Goal: Navigation & Orientation: Understand site structure

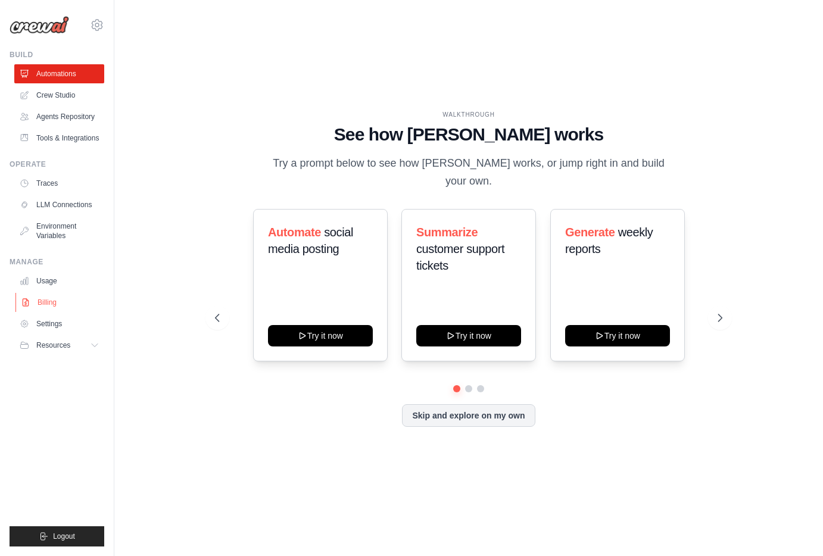
click at [54, 304] on link "Billing" at bounding box center [60, 302] width 90 height 19
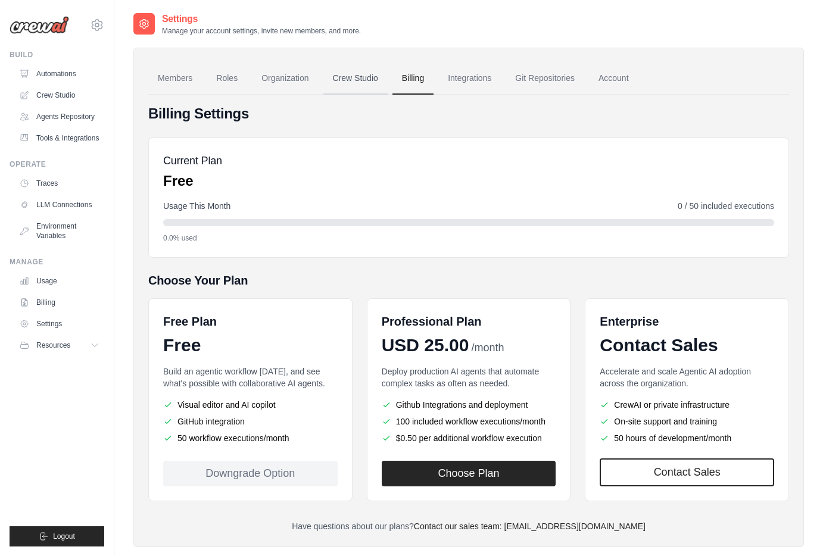
click at [363, 80] on link "Crew Studio" at bounding box center [355, 79] width 64 height 32
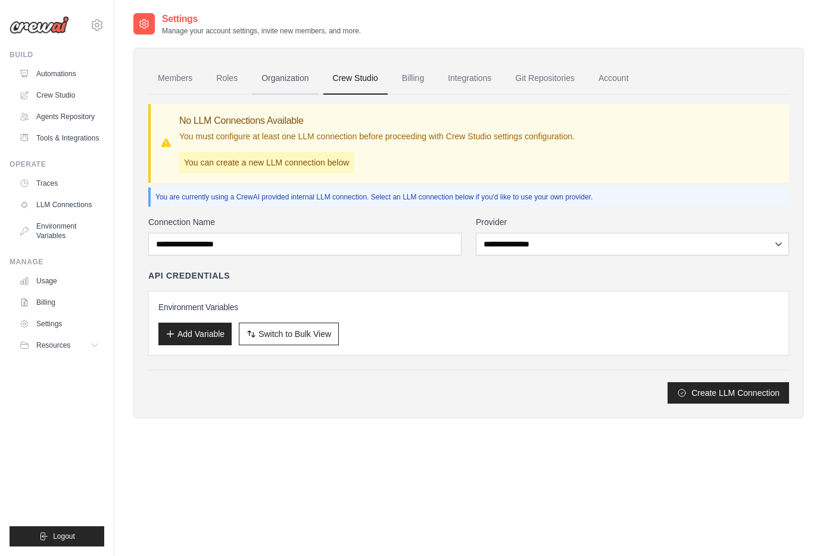
click at [291, 80] on link "Organization" at bounding box center [285, 79] width 66 height 32
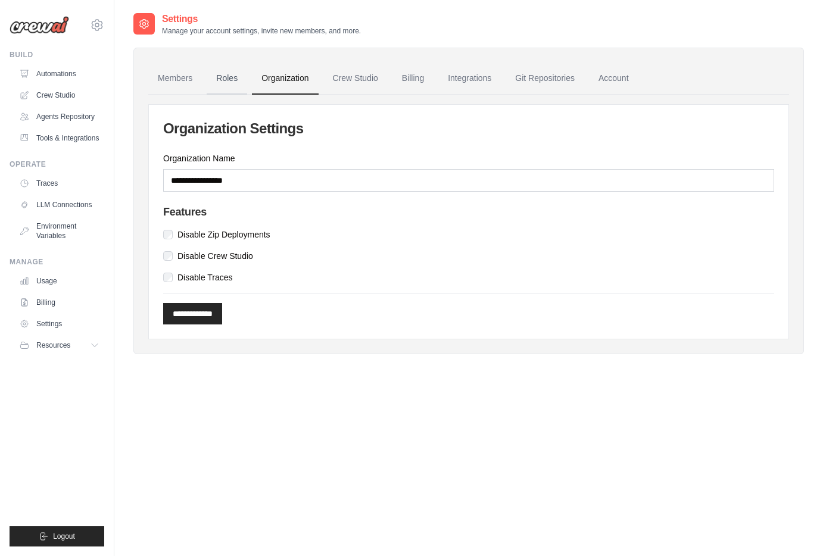
click at [239, 79] on link "Roles" at bounding box center [227, 79] width 40 height 32
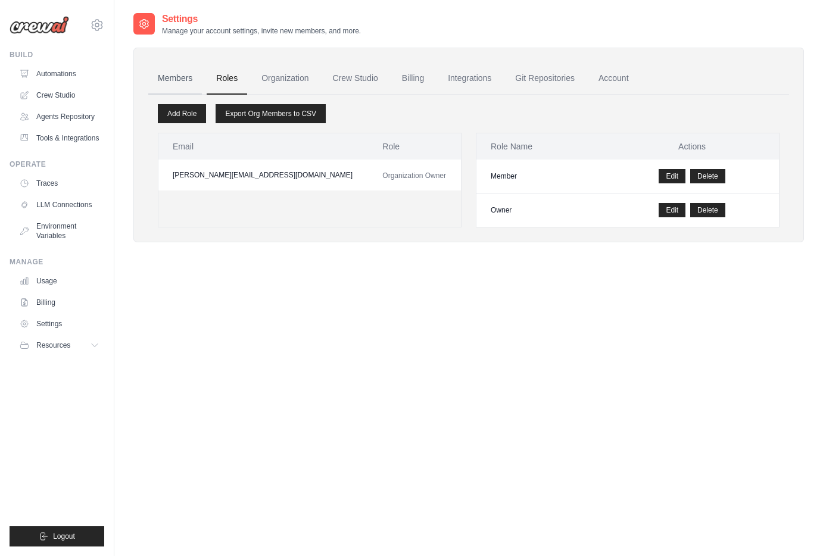
click at [173, 79] on link "Members" at bounding box center [175, 79] width 54 height 32
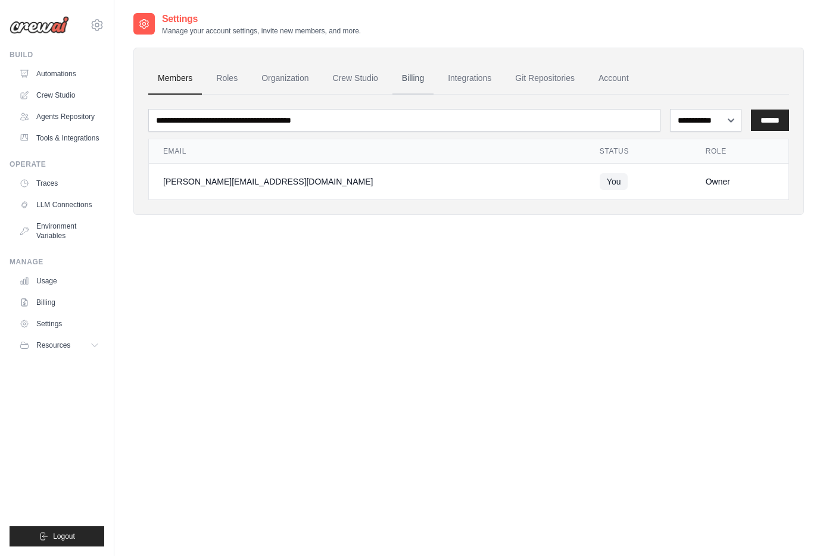
click at [427, 77] on link "Billing" at bounding box center [412, 79] width 41 height 32
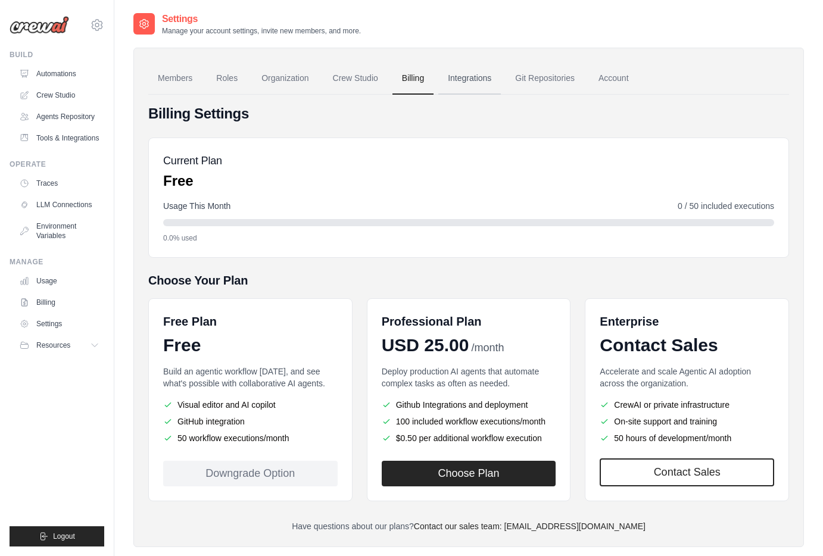
click at [461, 80] on link "Integrations" at bounding box center [469, 79] width 63 height 32
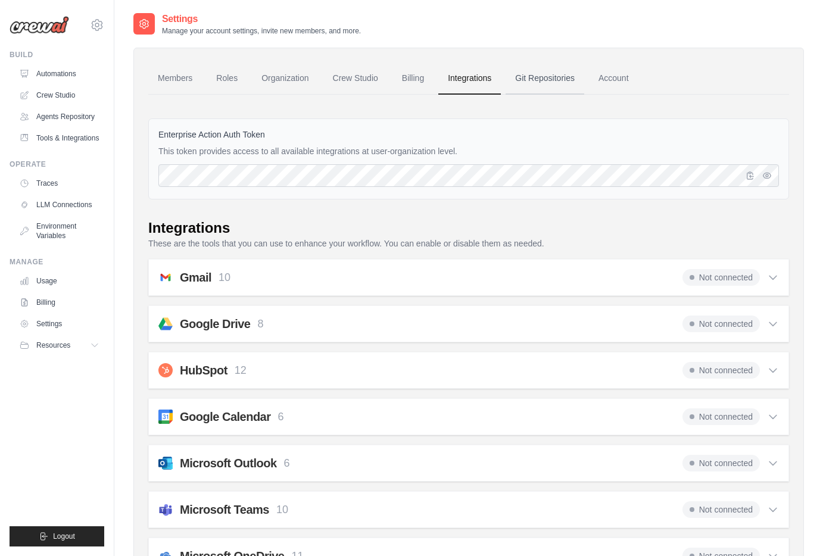
click at [545, 80] on link "Git Repositories" at bounding box center [544, 79] width 79 height 32
click at [58, 328] on link "Settings" at bounding box center [60, 323] width 90 height 19
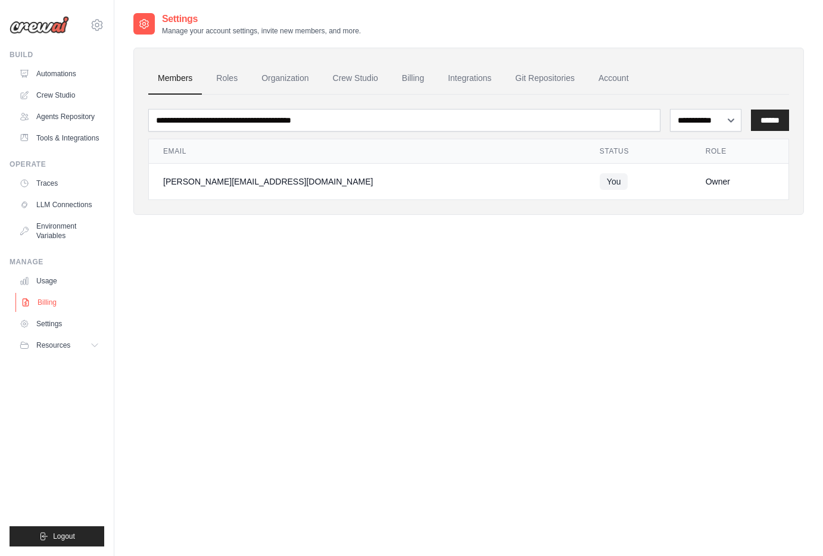
click at [53, 305] on link "Billing" at bounding box center [60, 302] width 90 height 19
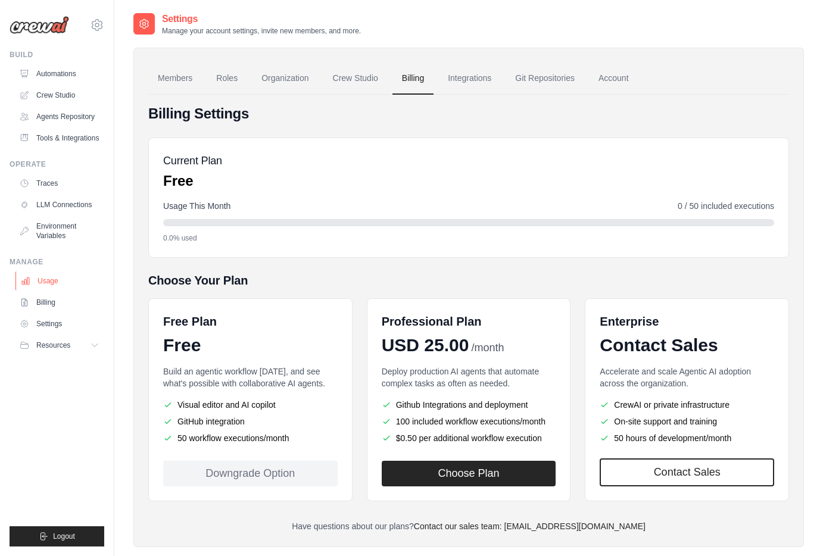
click at [57, 287] on link "Usage" at bounding box center [60, 280] width 90 height 19
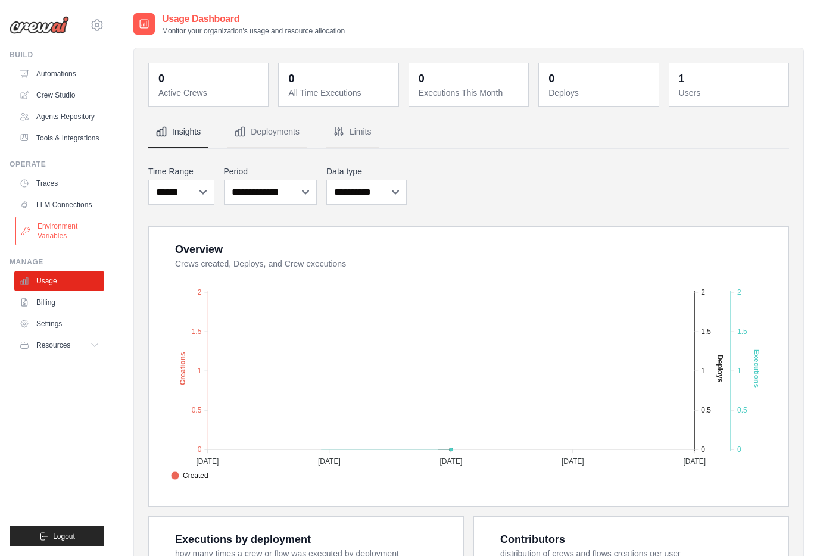
click at [59, 225] on link "Environment Variables" at bounding box center [60, 231] width 90 height 29
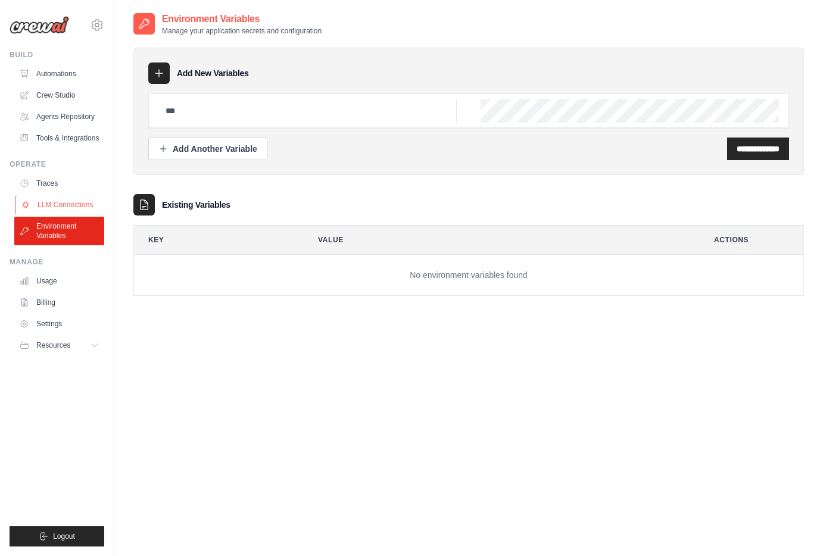
click at [63, 204] on link "LLM Connections" at bounding box center [60, 204] width 90 height 19
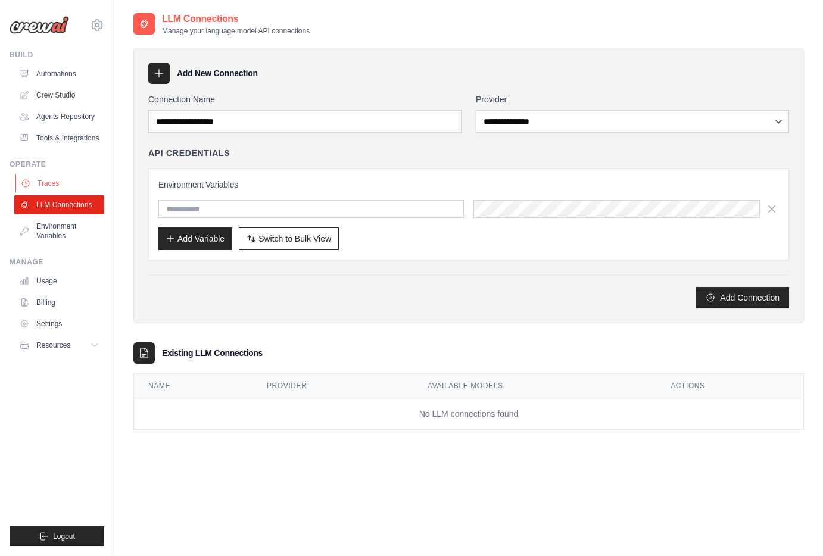
click at [62, 181] on link "Traces" at bounding box center [60, 183] width 90 height 19
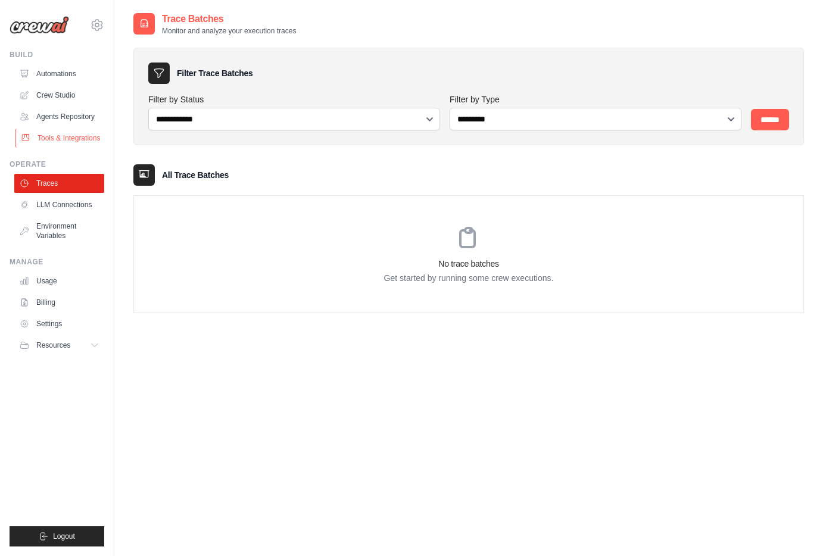
click at [65, 144] on link "Tools & Integrations" at bounding box center [60, 138] width 90 height 19
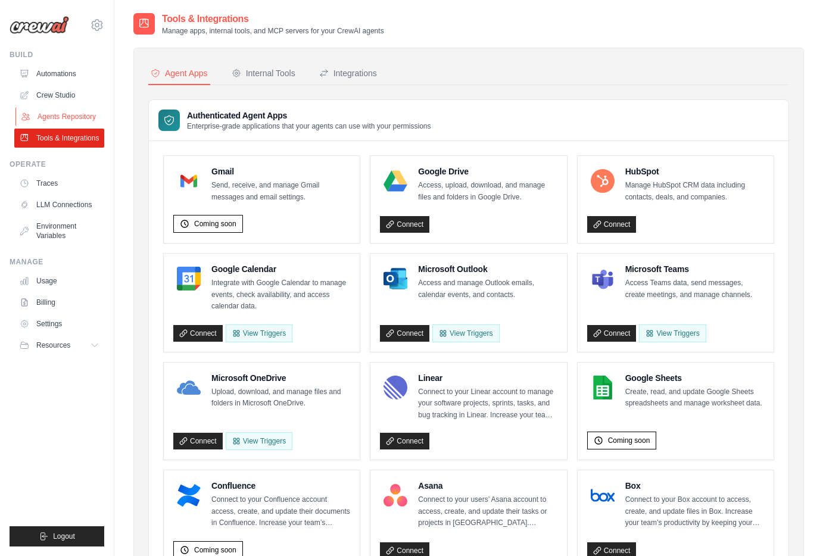
click at [70, 117] on link "Agents Repository" at bounding box center [60, 116] width 90 height 19
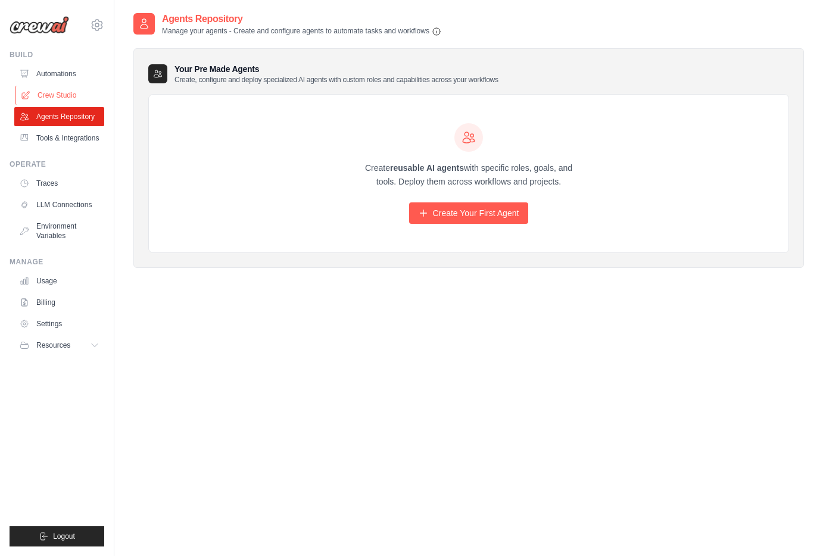
click at [70, 95] on link "Crew Studio" at bounding box center [60, 95] width 90 height 19
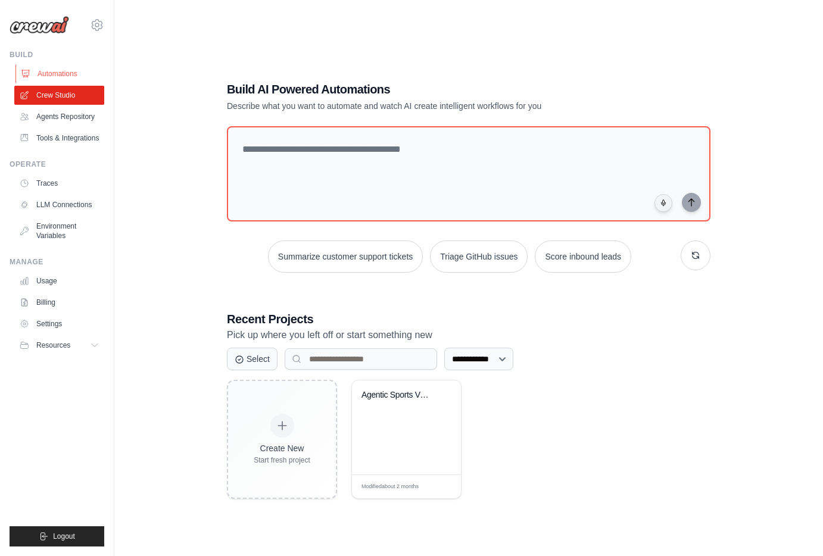
click at [65, 77] on link "Automations" at bounding box center [60, 73] width 90 height 19
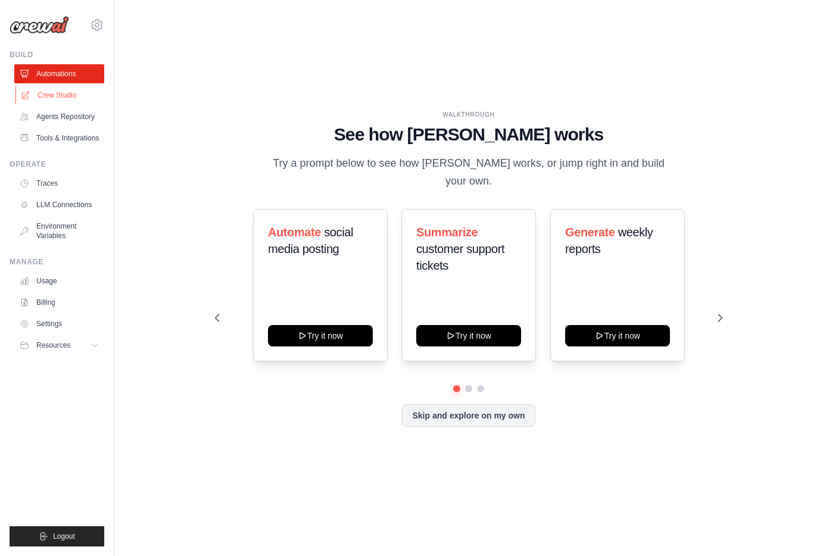
click at [61, 96] on link "Crew Studio" at bounding box center [60, 95] width 90 height 19
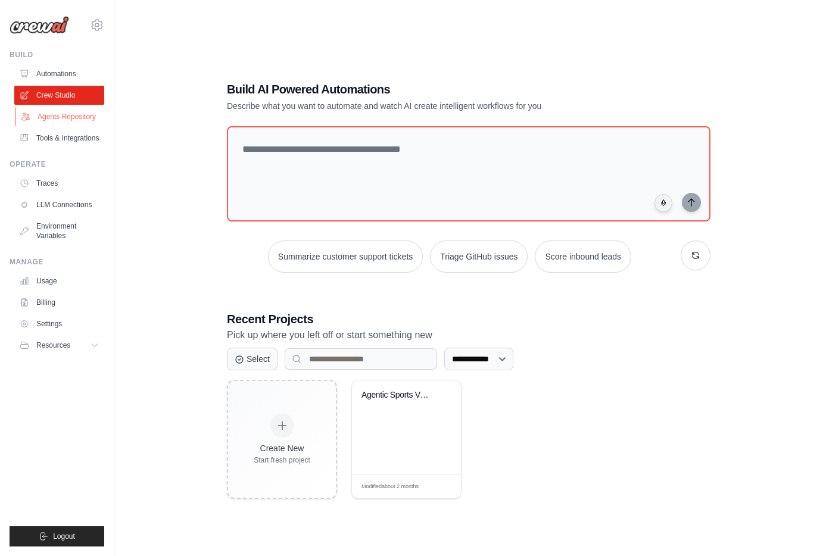
click at [73, 121] on link "Agents Repository" at bounding box center [60, 116] width 90 height 19
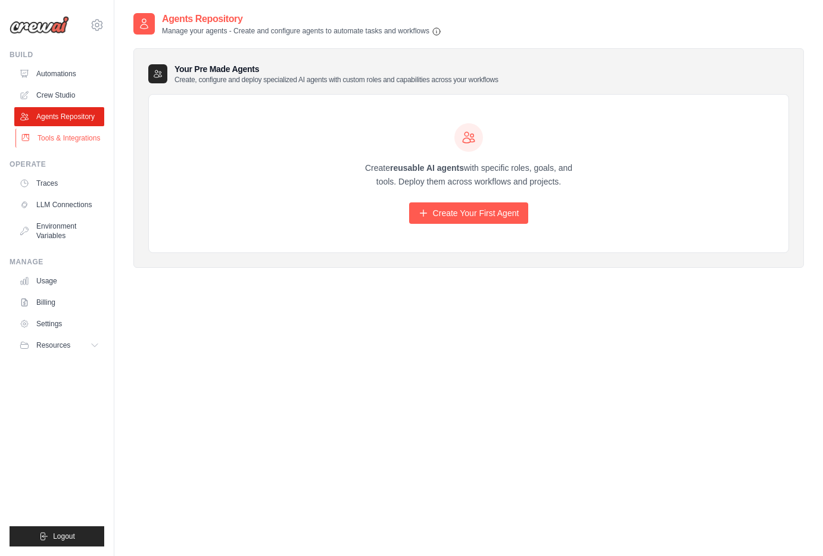
click at [77, 140] on link "Tools & Integrations" at bounding box center [60, 138] width 90 height 19
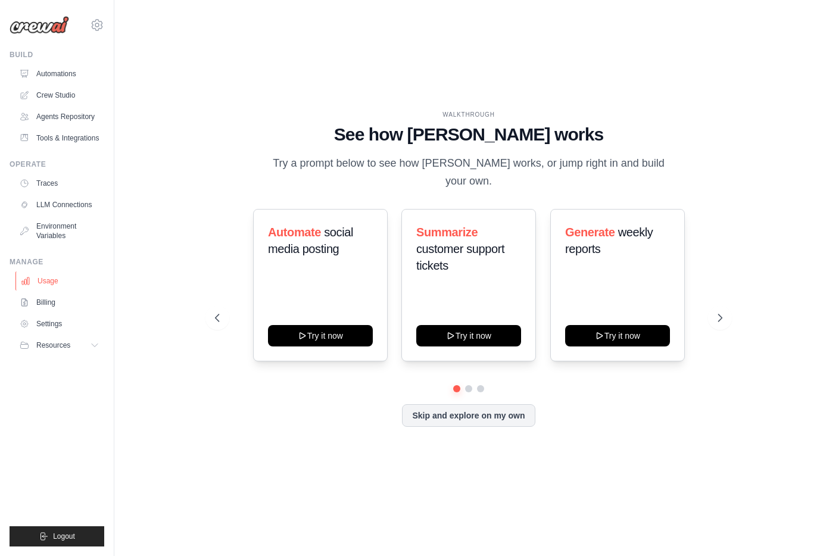
click at [49, 281] on link "Usage" at bounding box center [60, 280] width 90 height 19
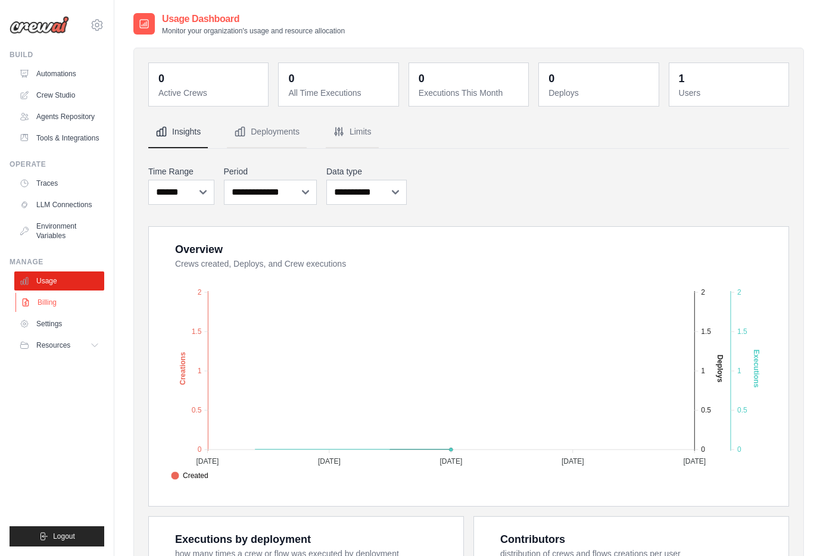
click at [48, 300] on link "Billing" at bounding box center [60, 302] width 90 height 19
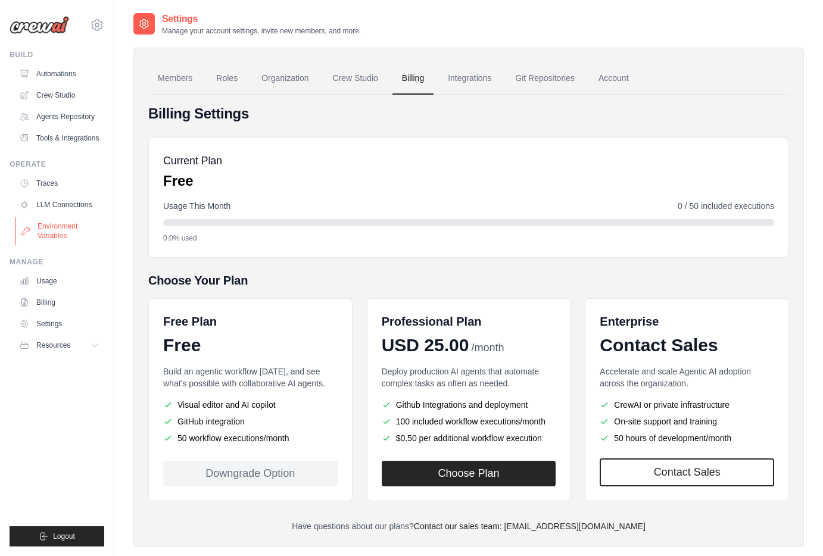
click at [60, 234] on link "Environment Variables" at bounding box center [60, 231] width 90 height 29
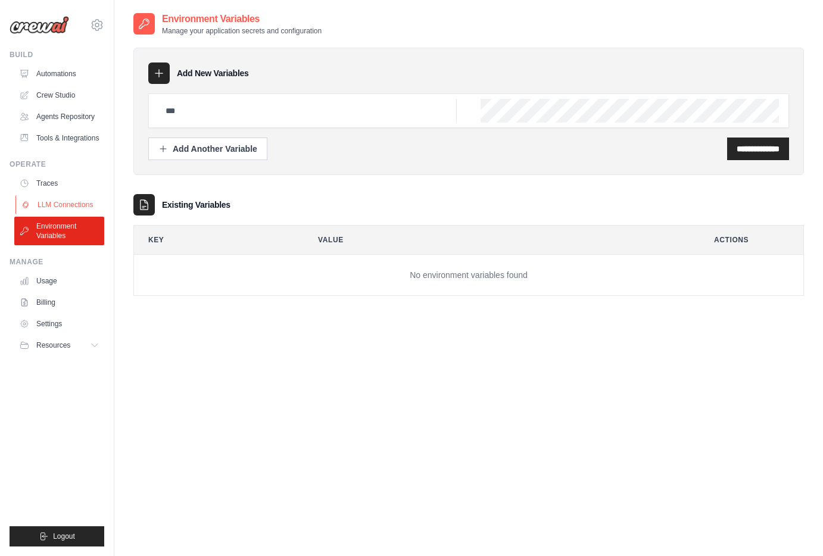
click at [75, 205] on link "LLM Connections" at bounding box center [60, 204] width 90 height 19
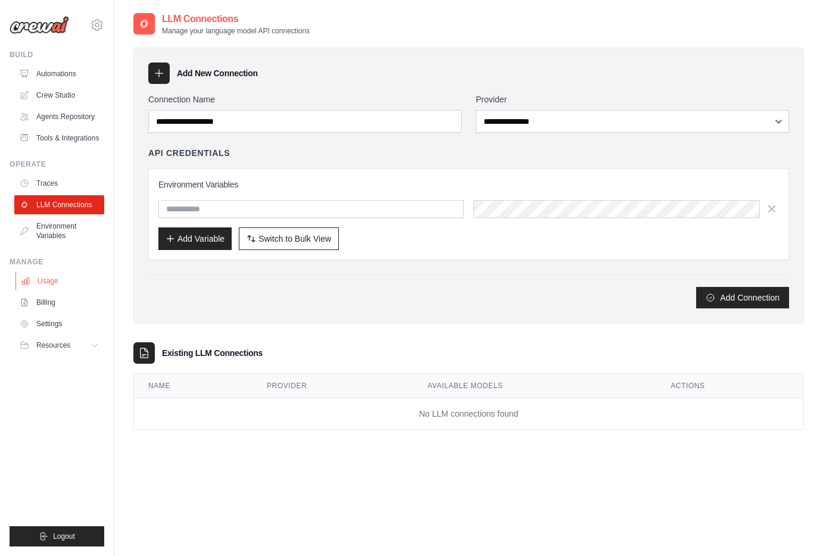
click at [60, 278] on link "Usage" at bounding box center [60, 280] width 90 height 19
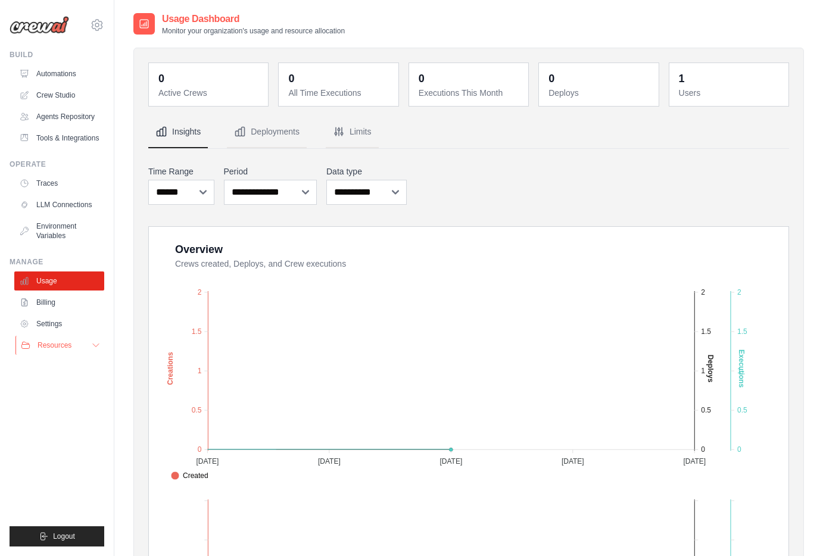
click at [54, 349] on span "Resources" at bounding box center [55, 346] width 34 height 10
click at [64, 364] on span "Documentation" at bounding box center [66, 366] width 48 height 10
